Goal: Find contact information: Find contact information

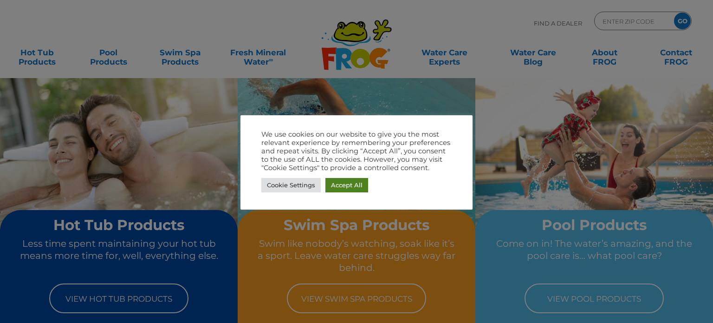
click at [352, 185] on link "Accept All" at bounding box center [346, 185] width 43 height 14
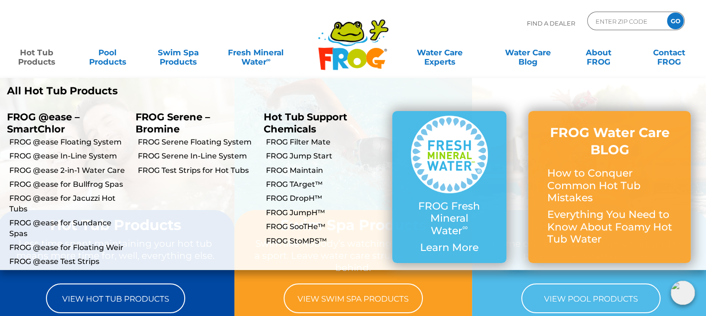
click at [32, 50] on link "Hot Tub Products" at bounding box center [36, 52] width 55 height 19
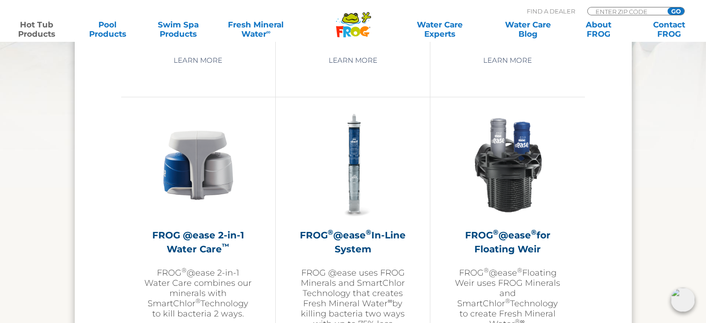
scroll to position [1299, 0]
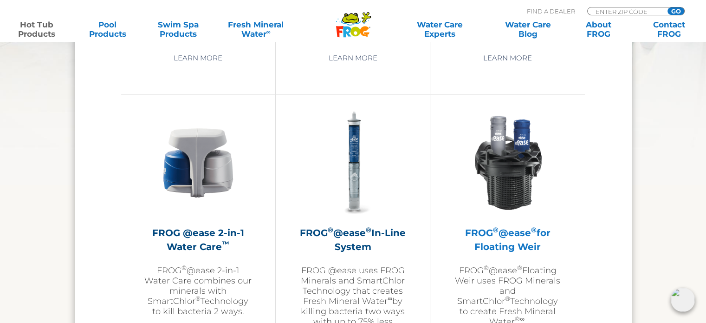
click at [514, 232] on h2 "FROG ® @ease ® for Floating Weir" at bounding box center [507, 240] width 108 height 28
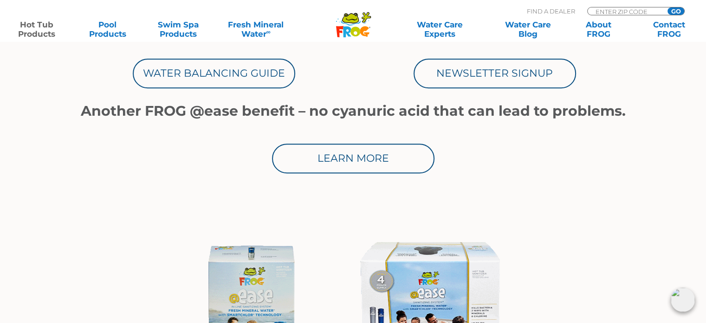
scroll to position [557, 0]
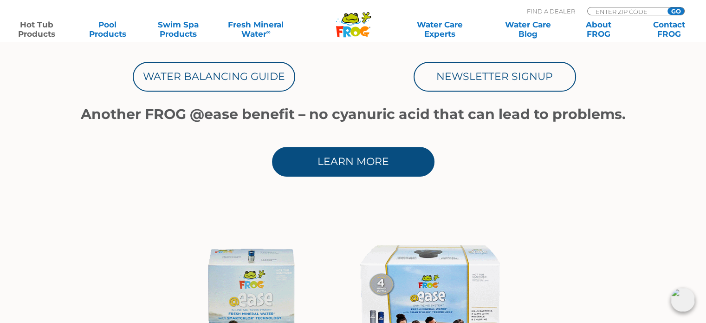
click at [357, 162] on link "Learn More" at bounding box center [353, 162] width 162 height 30
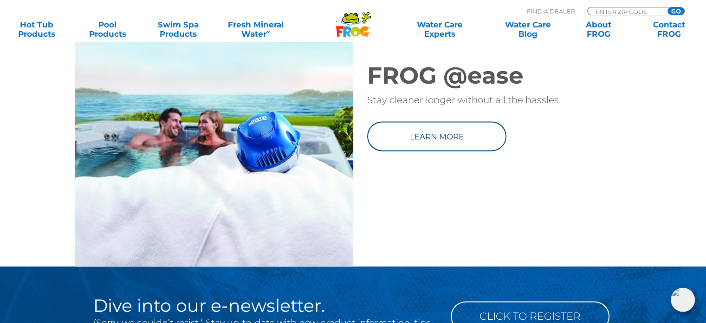
scroll to position [1299, 0]
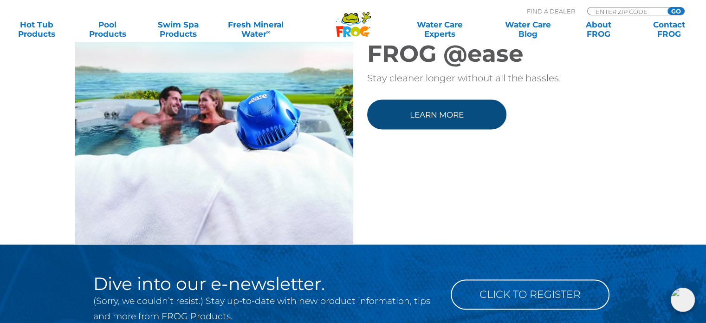
click at [474, 126] on link "Learn more" at bounding box center [436, 114] width 139 height 30
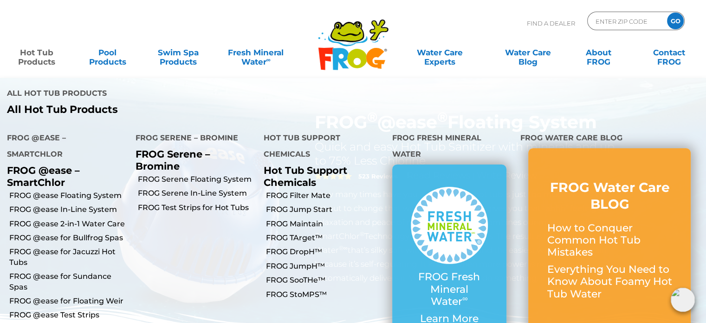
click at [45, 55] on link "Hot Tub Products" at bounding box center [36, 52] width 55 height 19
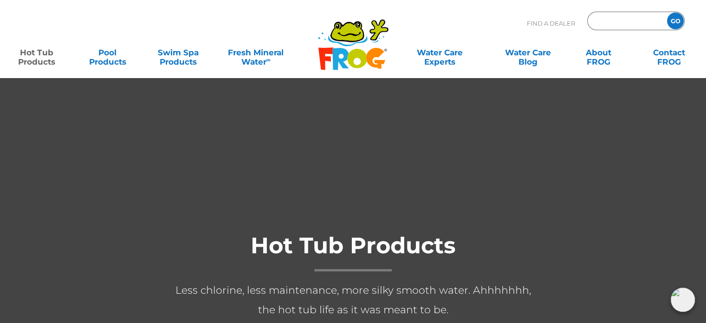
click at [612, 19] on input "Zip Code Form" at bounding box center [625, 20] width 63 height 13
type input "v"
type input "ENTER ZIP CODE"
click at [679, 19] on input "GO" at bounding box center [675, 21] width 17 height 17
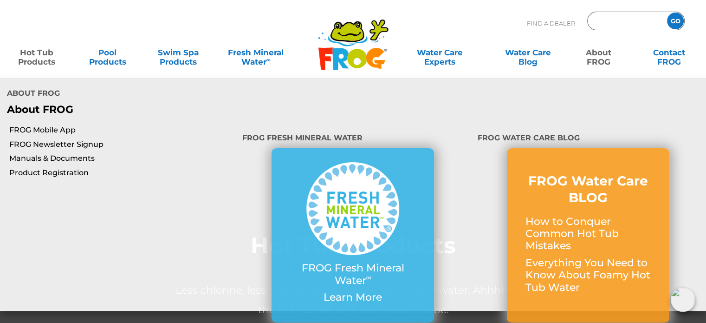
type input "ENTER ZIP CODE"
click at [598, 58] on link "About FROG" at bounding box center [598, 52] width 55 height 19
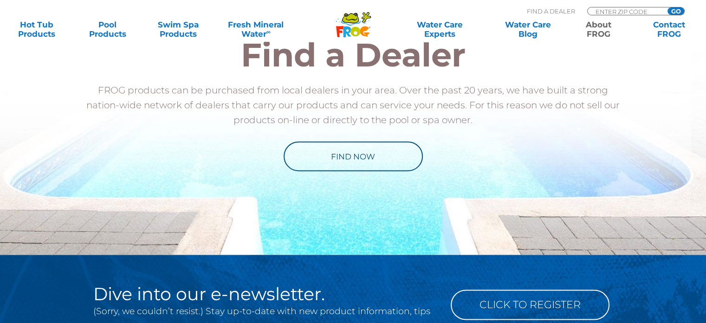
scroll to position [1438, 0]
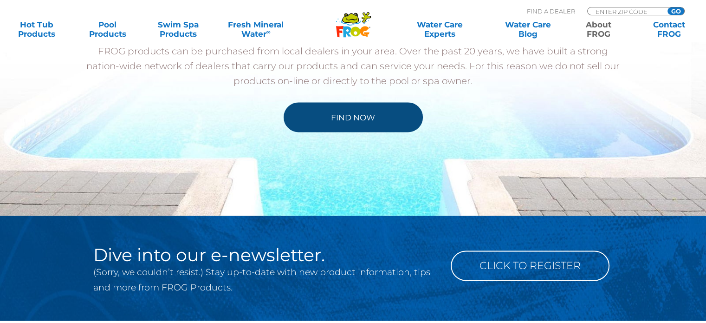
click at [349, 113] on link "Find Now" at bounding box center [353, 117] width 139 height 30
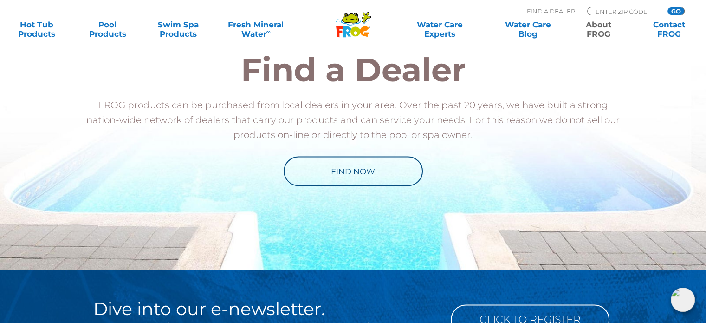
scroll to position [1346, 0]
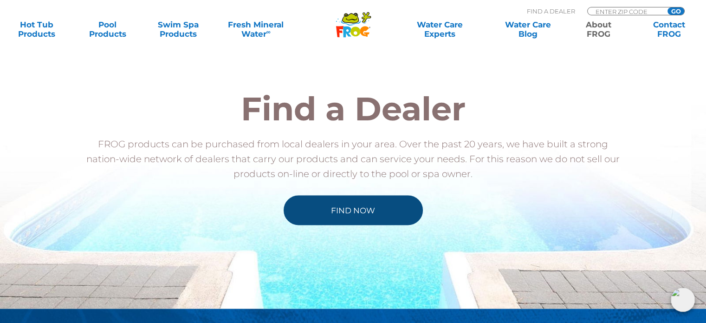
click at [377, 215] on link "Find Now" at bounding box center [353, 210] width 139 height 30
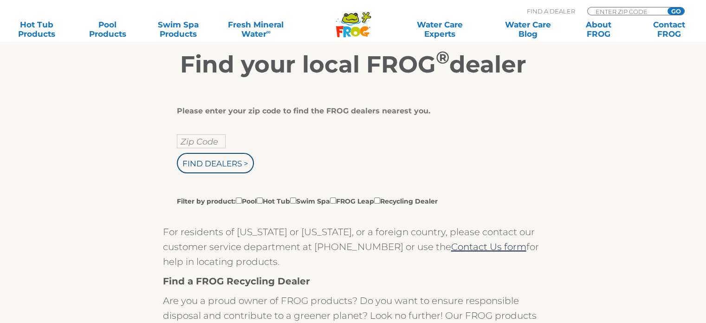
scroll to position [186, 0]
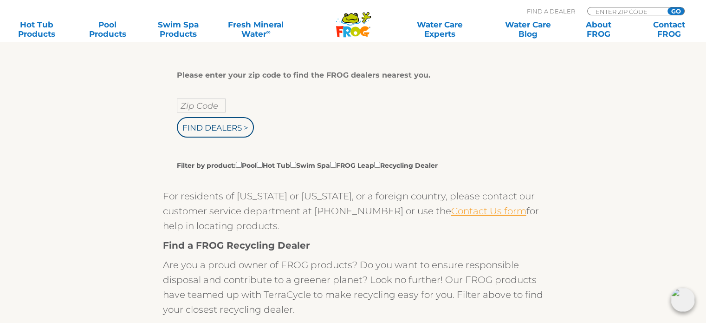
click at [451, 213] on link "Contact Us form" at bounding box center [488, 210] width 75 height 11
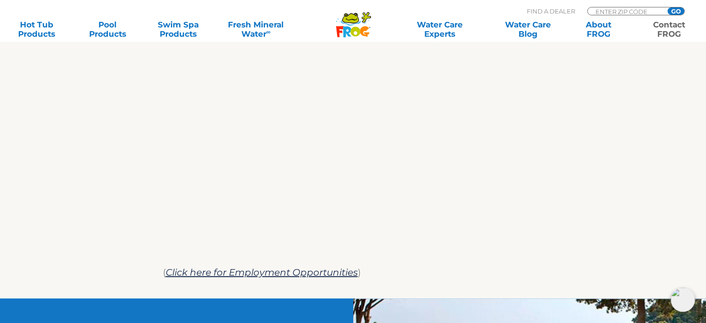
scroll to position [510, 0]
